Goal: Find specific page/section: Find specific page/section

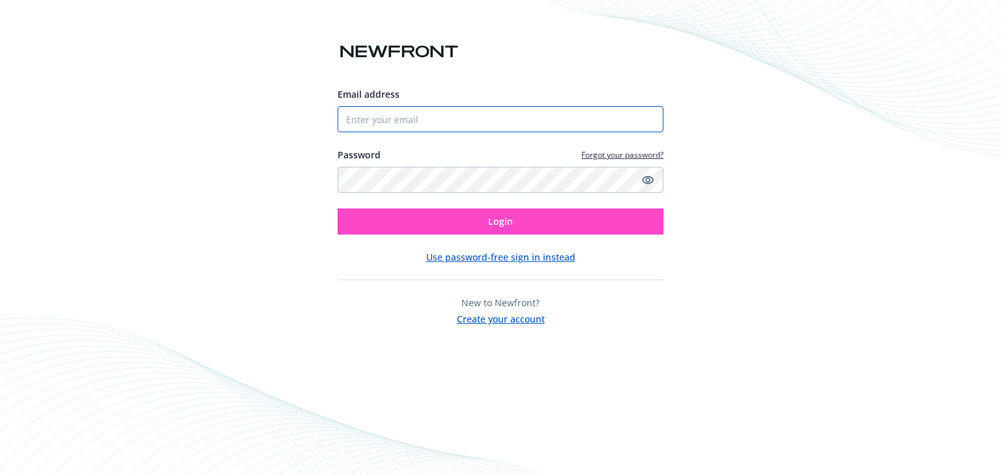
type input "[EMAIL_ADDRESS][DOMAIN_NAME]"
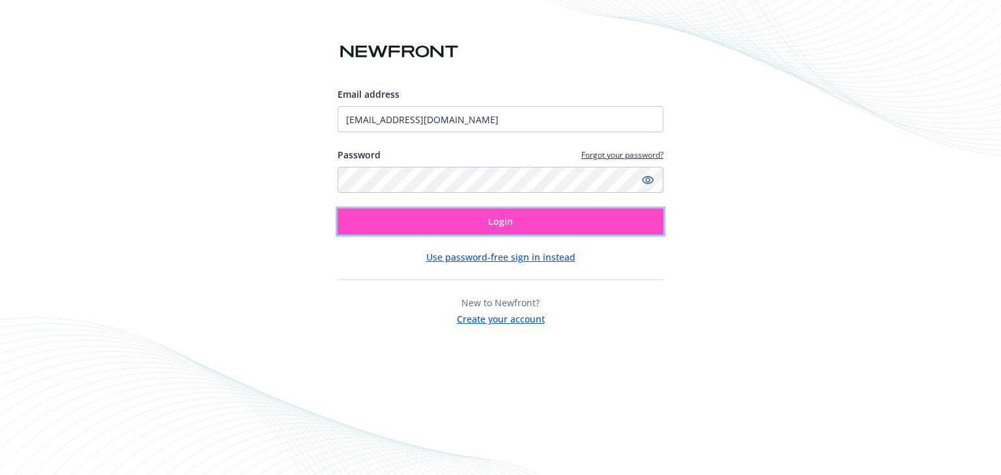
click at [429, 218] on button "Login" at bounding box center [501, 222] width 326 height 26
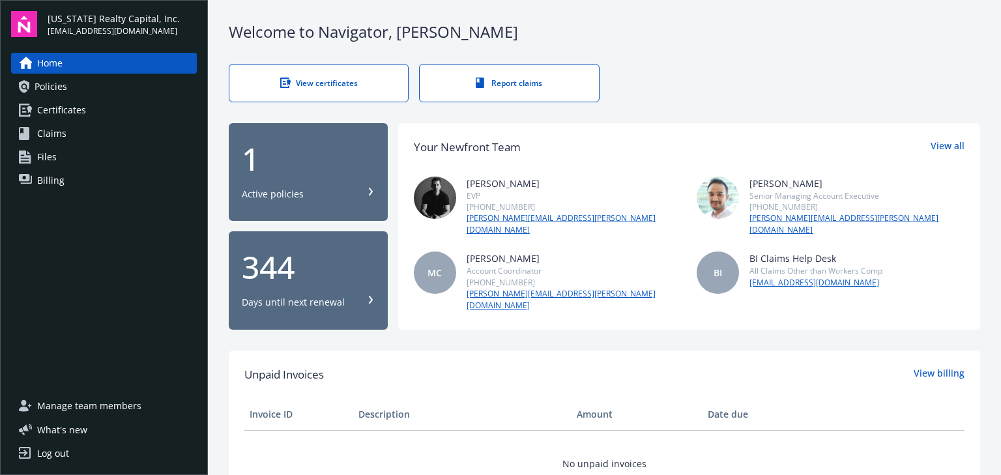
click at [334, 166] on div "1" at bounding box center [308, 158] width 133 height 31
